Goal: Task Accomplishment & Management: Use online tool/utility

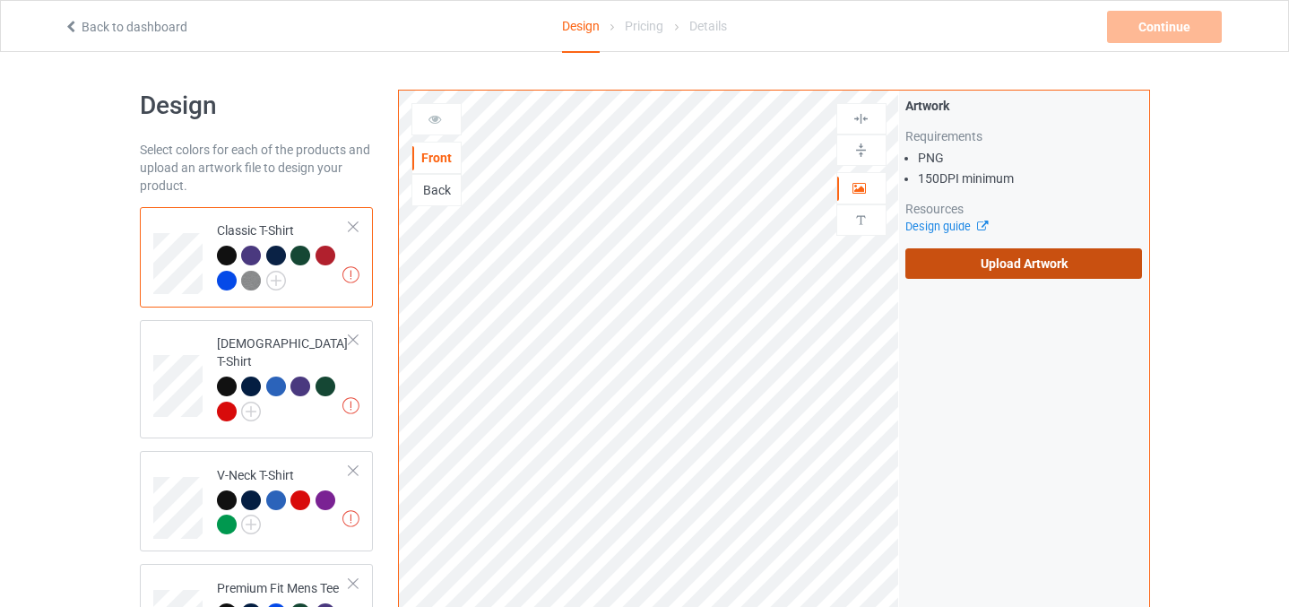
click at [992, 259] on label "Upload Artwork" at bounding box center [1024, 263] width 238 height 30
click at [0, 0] on input "Upload Artwork" at bounding box center [0, 0] width 0 height 0
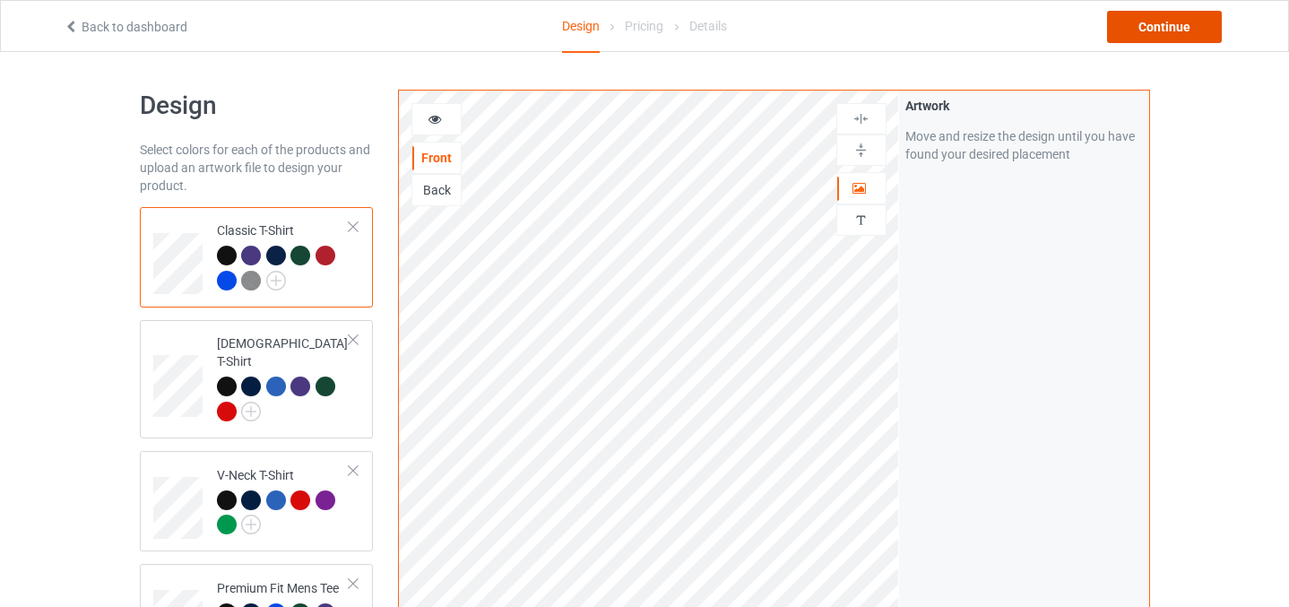
click at [1162, 27] on div "Continue" at bounding box center [1164, 27] width 115 height 32
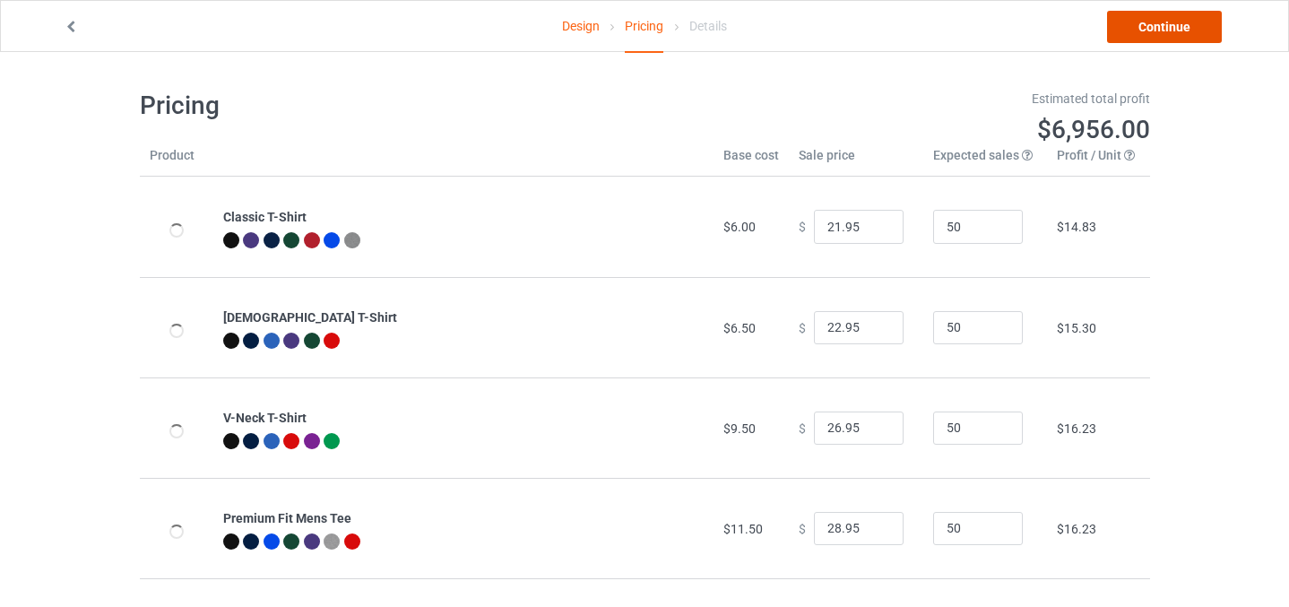
click at [1162, 27] on link "Continue" at bounding box center [1164, 27] width 115 height 32
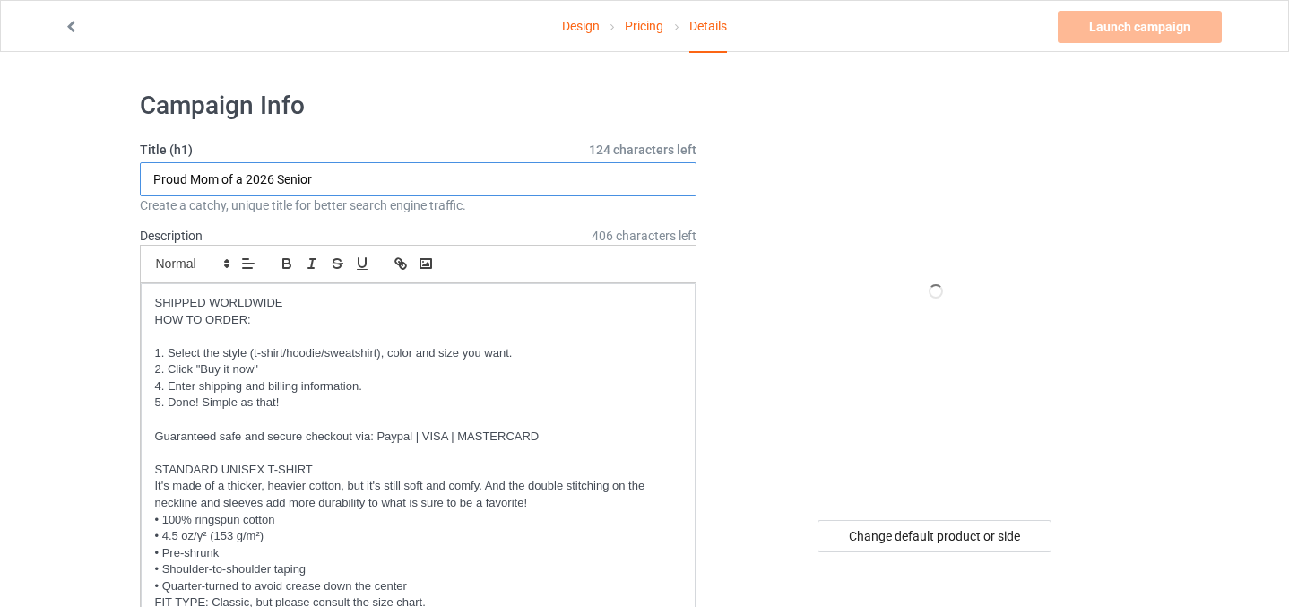
click at [221, 181] on input "Proud Mom of a 2026 Senior" at bounding box center [419, 179] width 558 height 34
click at [280, 178] on input "Proud Mom Mom of a 2026 Senior" at bounding box center [419, 179] width 558 height 34
click at [394, 176] on input "Proud Mom Mom of two 2026 Senior" at bounding box center [419, 179] width 558 height 34
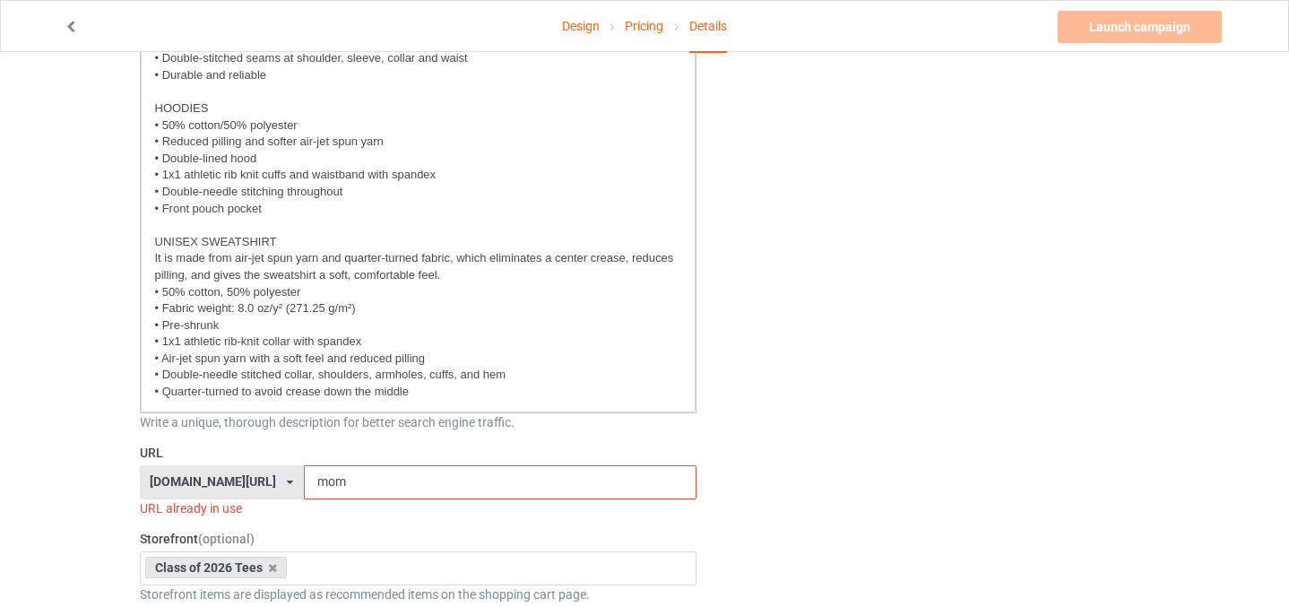
scroll to position [796, 0]
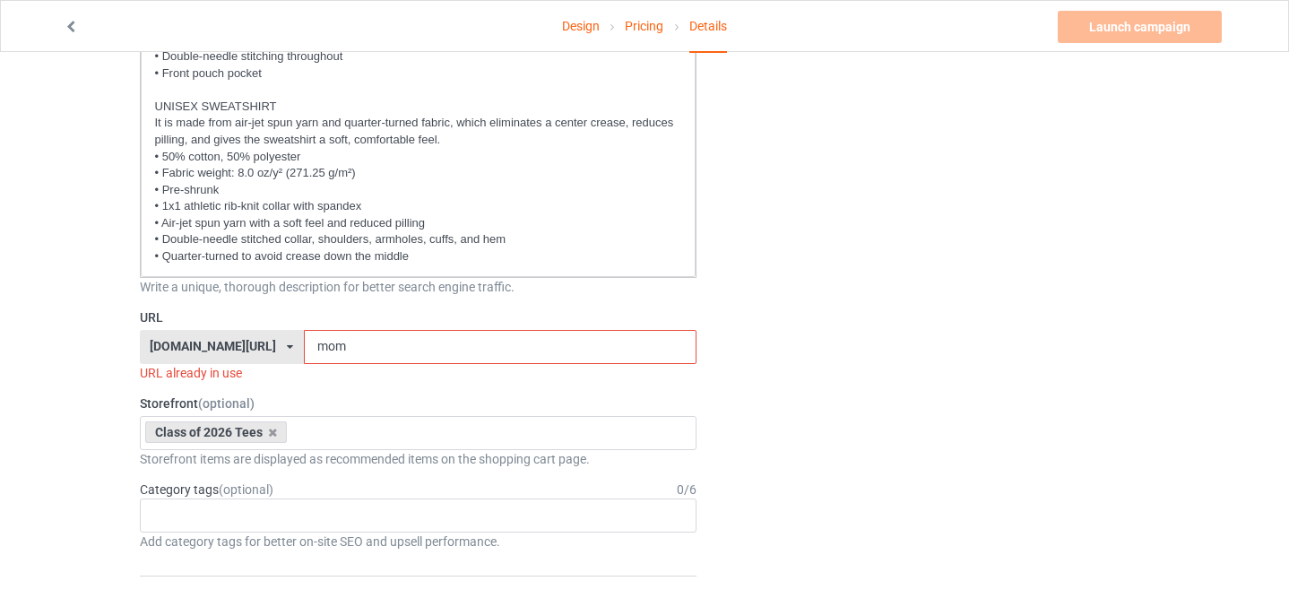
type input "Proud Mom Mom of two 2026 Seniors"
click at [343, 333] on input "mom" at bounding box center [500, 347] width 393 height 34
click at [343, 350] on input "mom" at bounding box center [500, 347] width 393 height 34
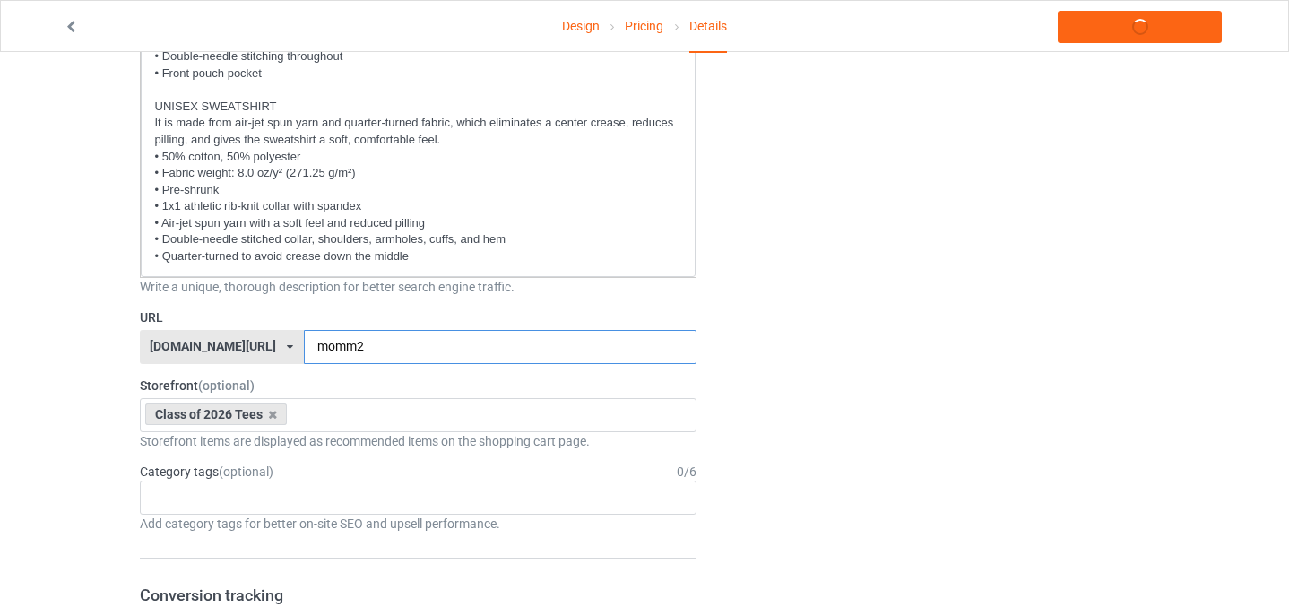
type input "momm2"
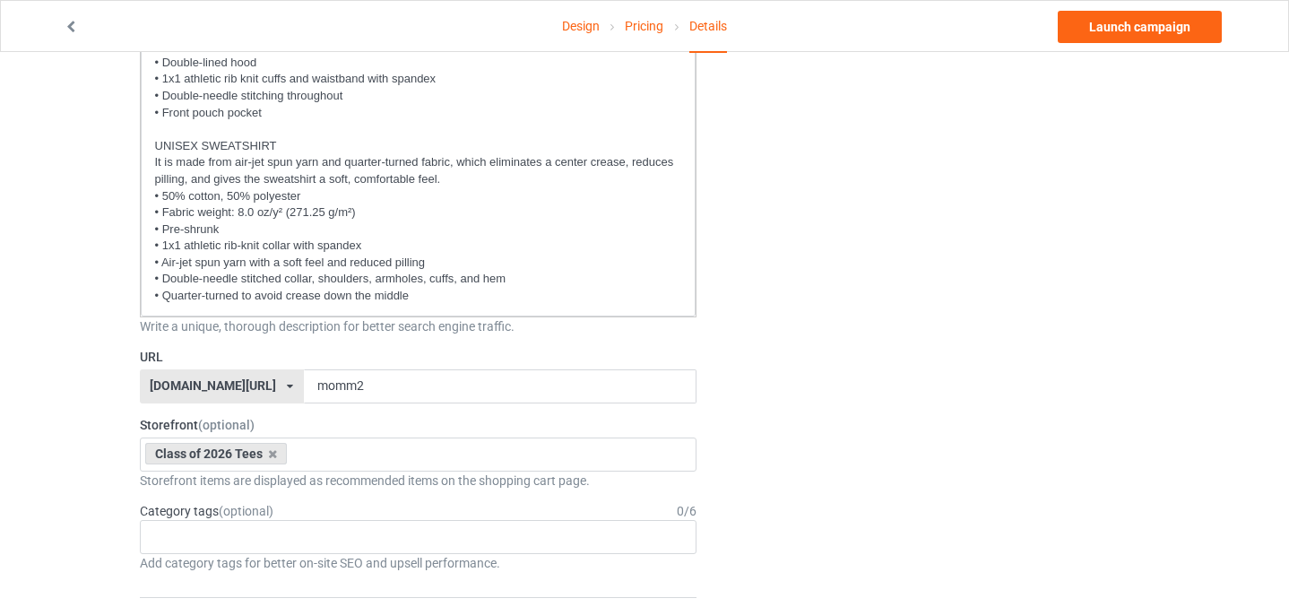
scroll to position [767, 0]
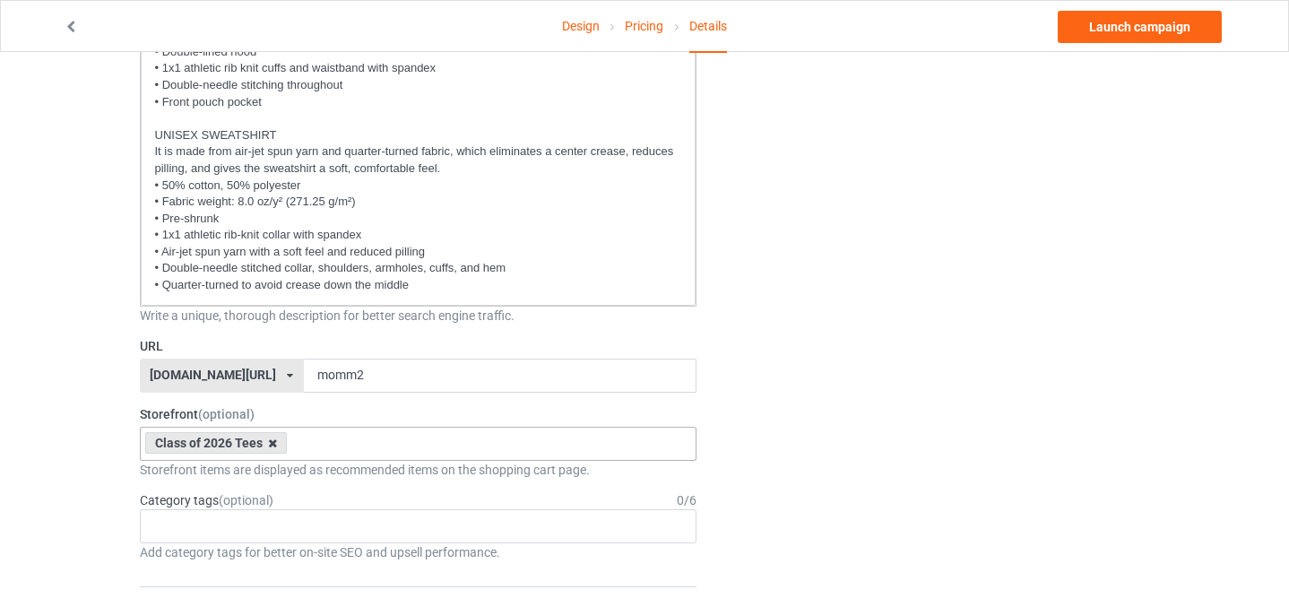
click at [273, 441] on icon at bounding box center [272, 443] width 9 height 12
click at [1121, 30] on link "Launch campaign" at bounding box center [1140, 27] width 164 height 32
